Goal: Task Accomplishment & Management: Use online tool/utility

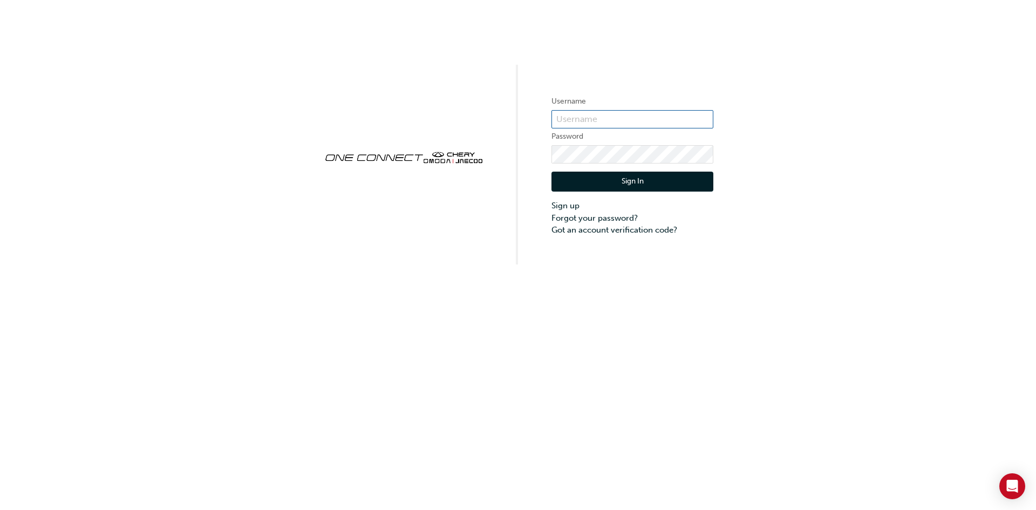
type input "CHAU0498"
click at [657, 172] on button "Sign In" at bounding box center [632, 182] width 162 height 20
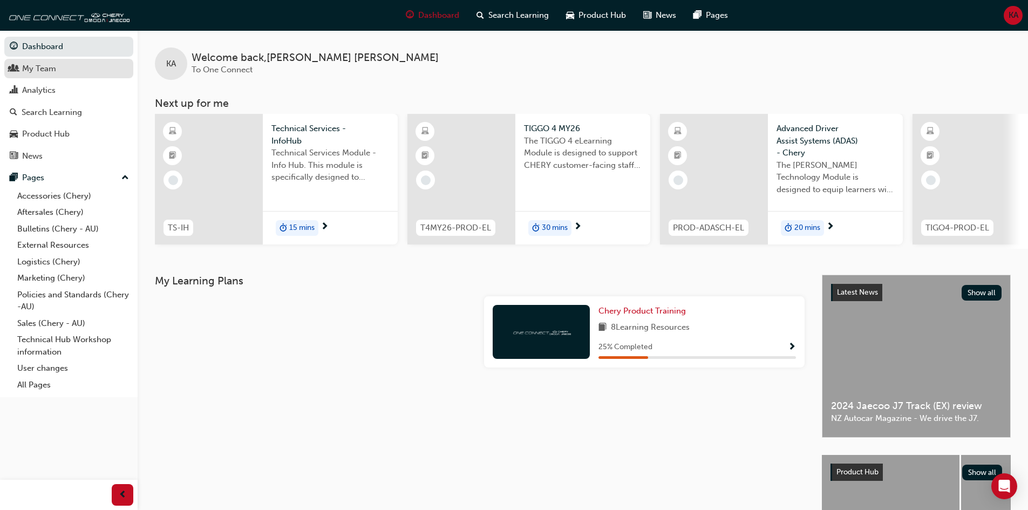
click at [42, 72] on div "My Team" at bounding box center [39, 69] width 34 height 12
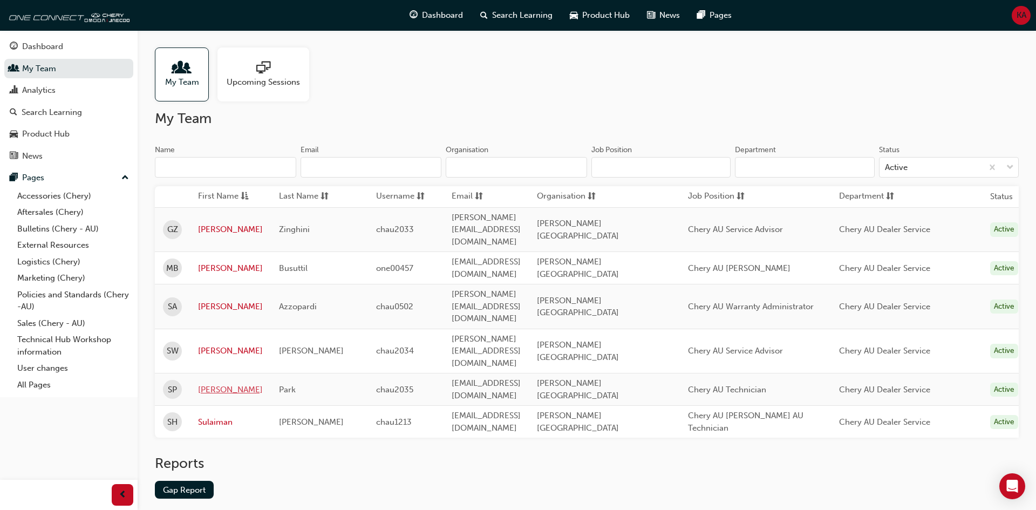
click at [213, 384] on link "[PERSON_NAME]" at bounding box center [230, 390] width 65 height 12
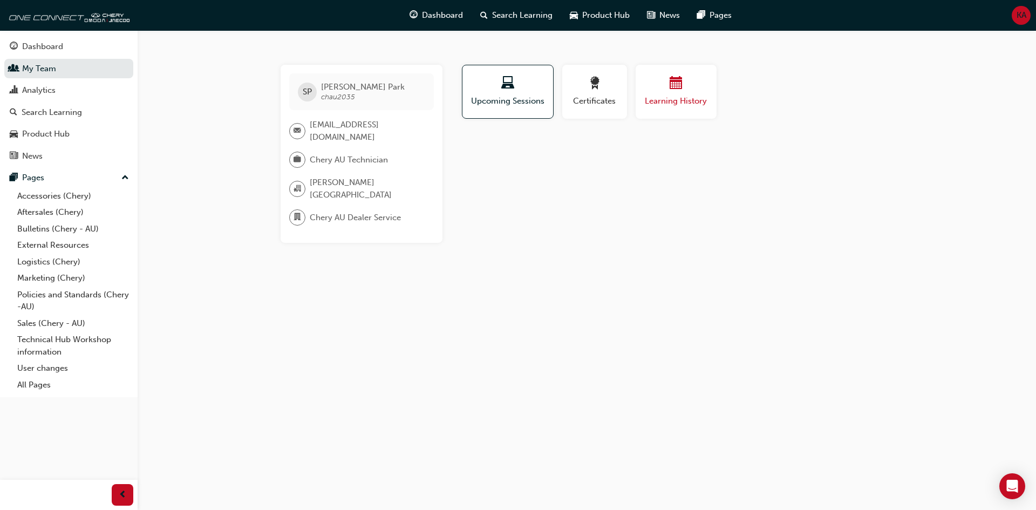
click at [673, 111] on button "Learning History" at bounding box center [675, 92] width 81 height 54
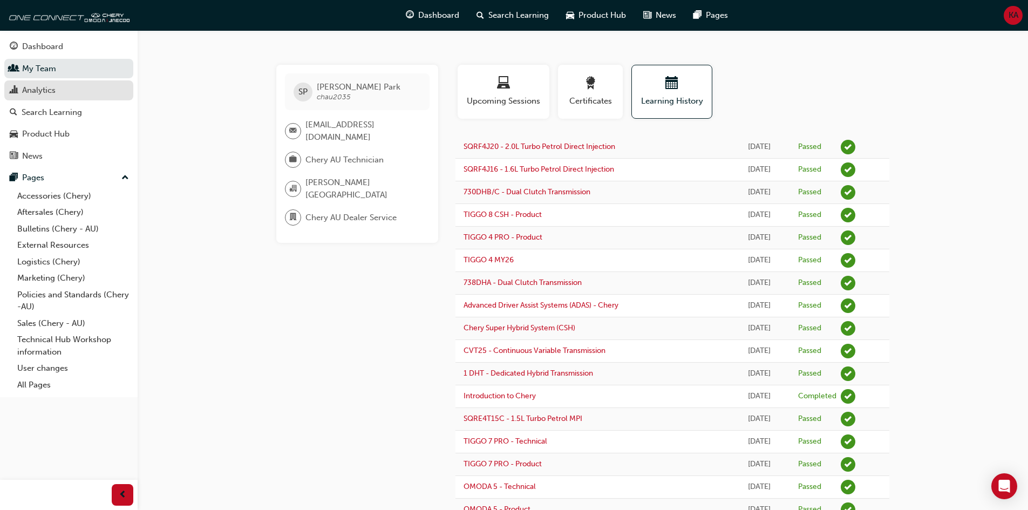
click at [75, 86] on div "Analytics" at bounding box center [69, 90] width 118 height 13
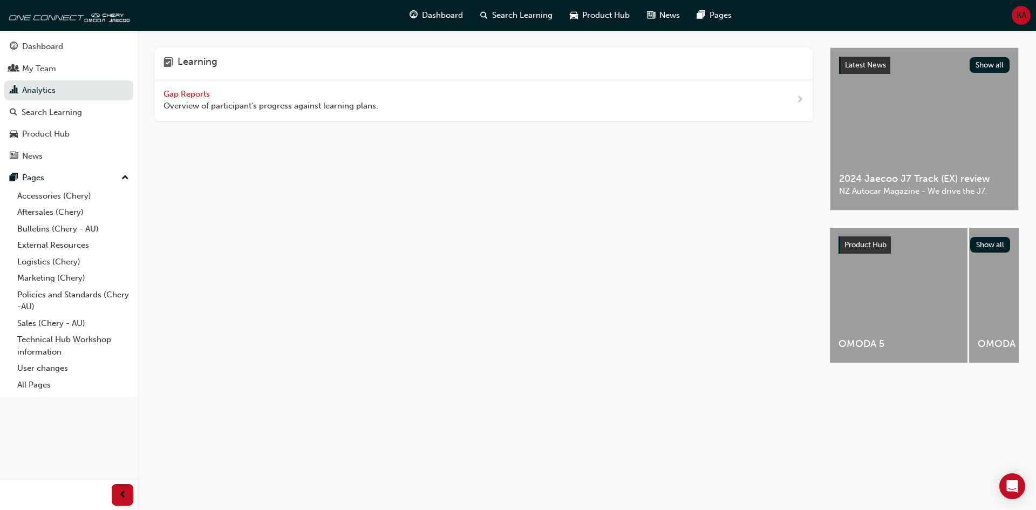
click at [199, 97] on span "Gap Reports" at bounding box center [187, 94] width 49 height 10
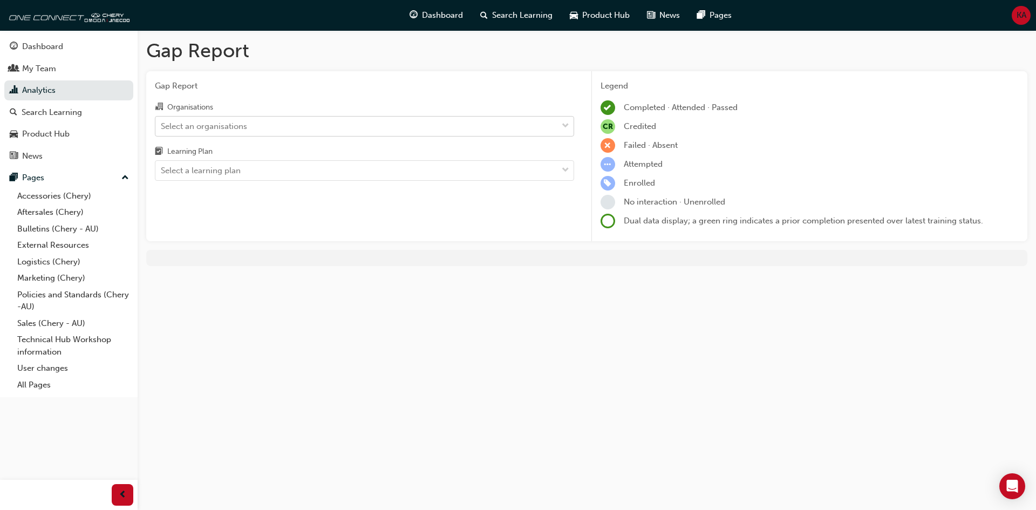
click at [238, 127] on div "Select an organisations" at bounding box center [204, 126] width 86 height 12
click at [162, 127] on input "Organisations Select an organisations" at bounding box center [161, 125] width 1 height 9
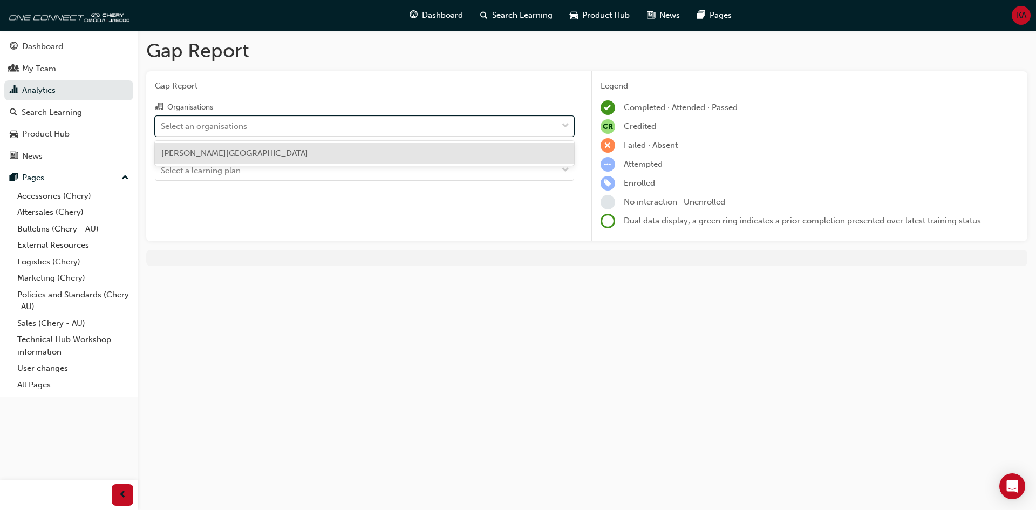
click at [235, 155] on span "[PERSON_NAME][GEOGRAPHIC_DATA]" at bounding box center [234, 153] width 147 height 10
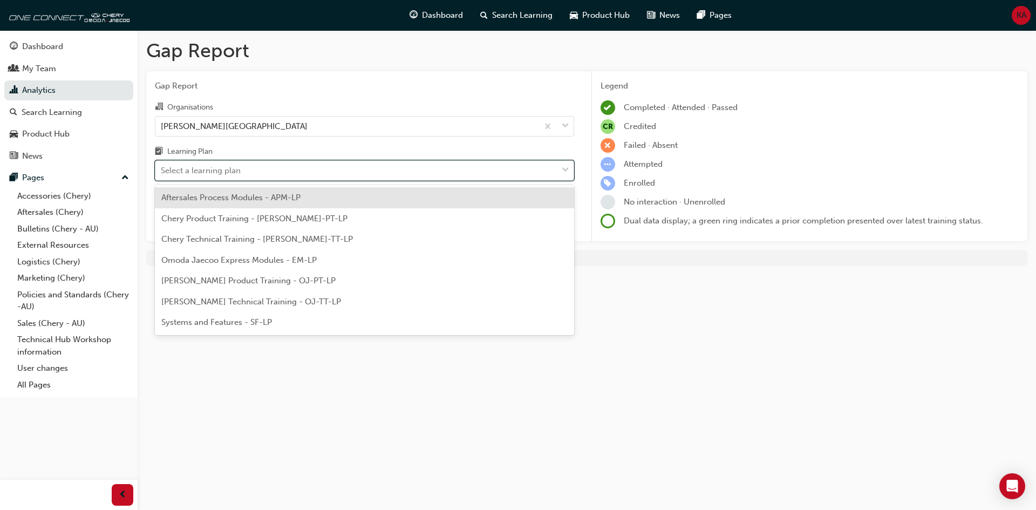
click at [229, 173] on div "Select a learning plan" at bounding box center [201, 171] width 80 height 12
click at [162, 173] on input "Learning Plan option Aftersales Process Modules - APM-LP focused, 1 of 7. 7 res…" at bounding box center [161, 170] width 1 height 9
click at [236, 223] on div "Chery Product Training - [PERSON_NAME]-PT-LP" at bounding box center [364, 218] width 419 height 21
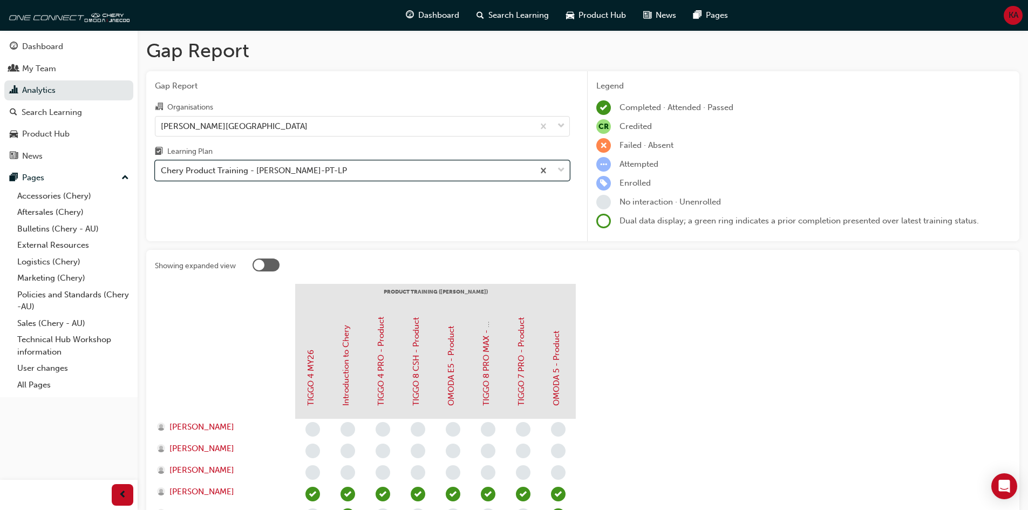
click at [242, 170] on div "Chery Product Training - [PERSON_NAME]-PT-LP" at bounding box center [254, 171] width 186 height 12
click at [162, 170] on input "Learning Plan option Chery Product Training - [PERSON_NAME]-PT-LP, selected. 0 …" at bounding box center [161, 170] width 1 height 9
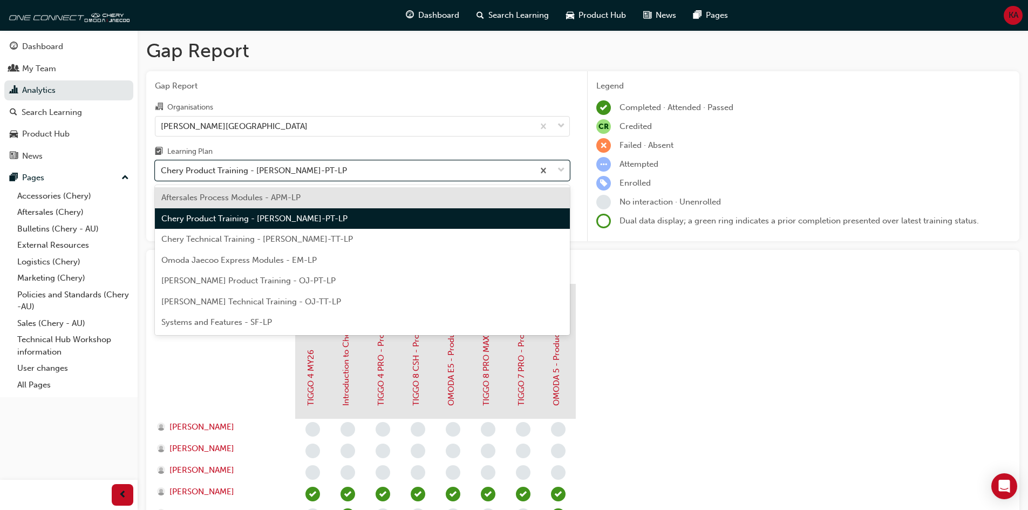
click at [237, 244] on div "Chery Technical Training - [PERSON_NAME]-TT-LP" at bounding box center [362, 239] width 415 height 21
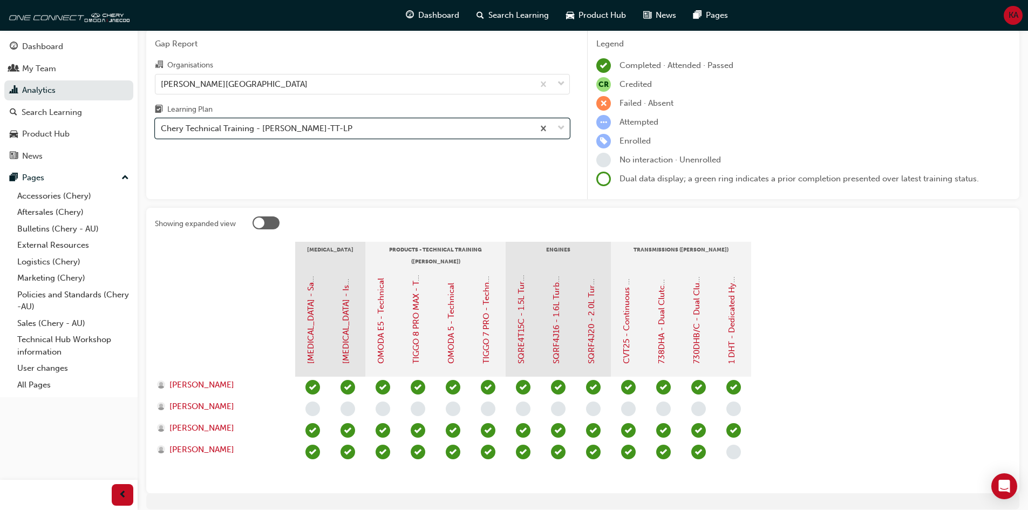
scroll to position [86, 0]
